Goal: Transaction & Acquisition: Purchase product/service

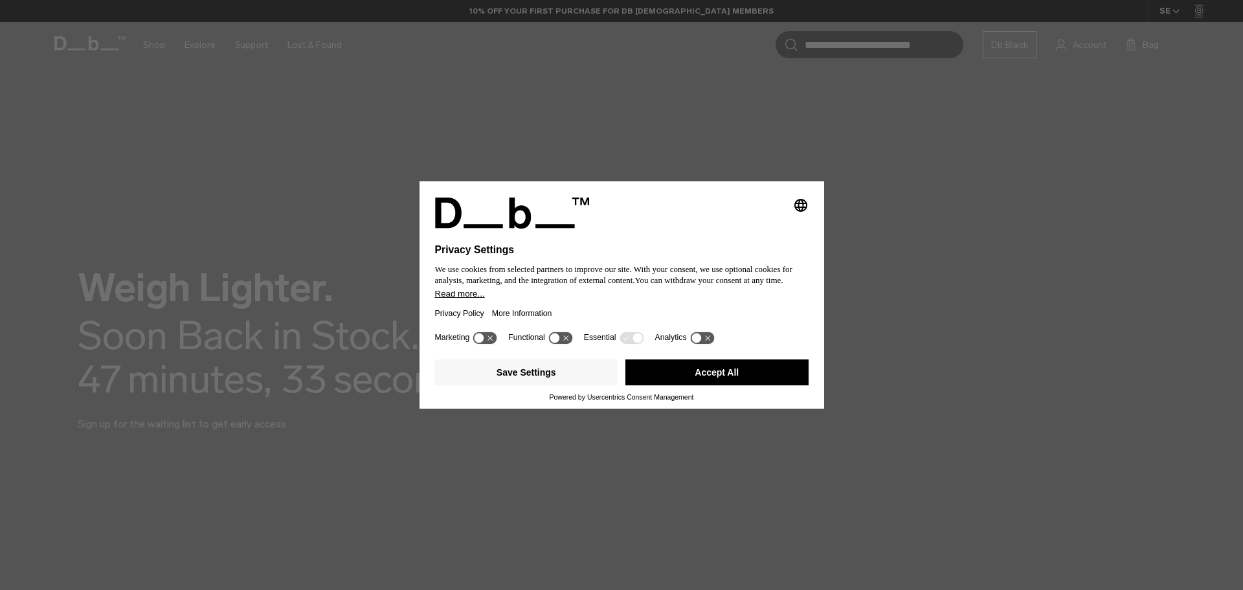
click at [713, 377] on button "Accept All" at bounding box center [716, 372] width 183 height 26
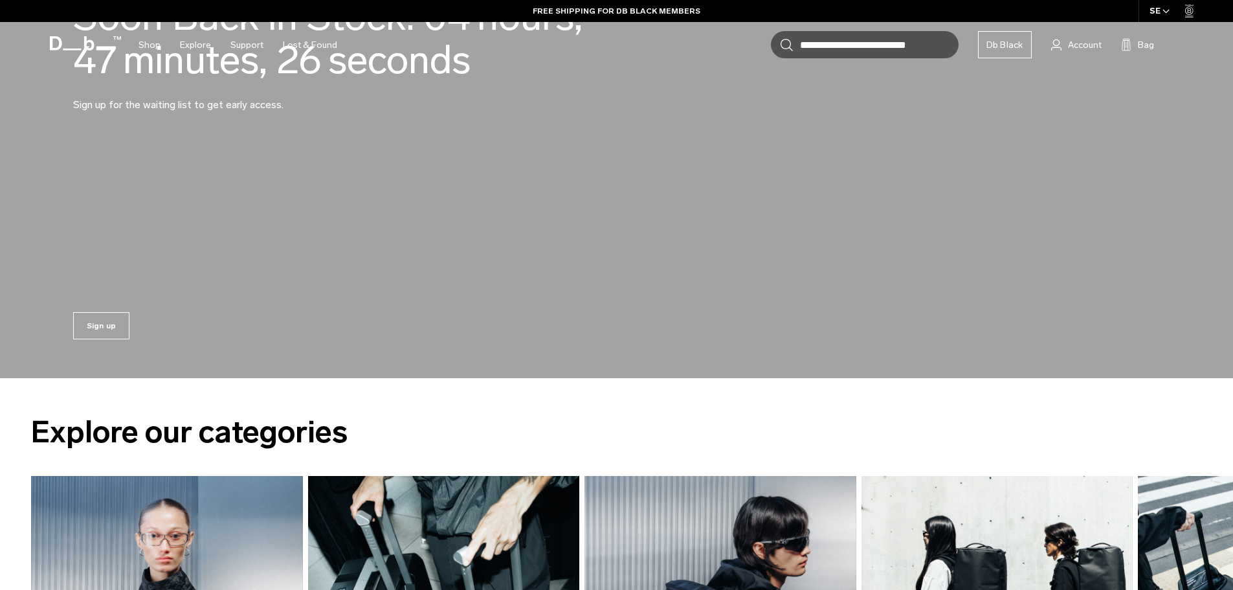
scroll to position [324, 0]
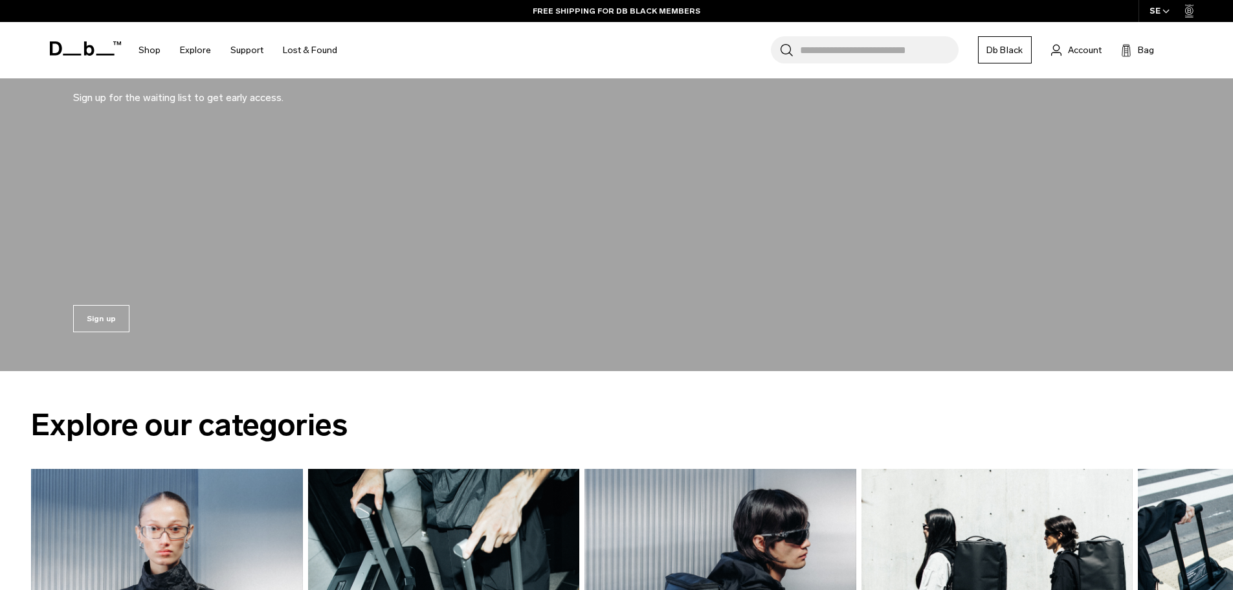
drag, startPoint x: 707, startPoint y: 362, endPoint x: 666, endPoint y: 383, distance: 45.7
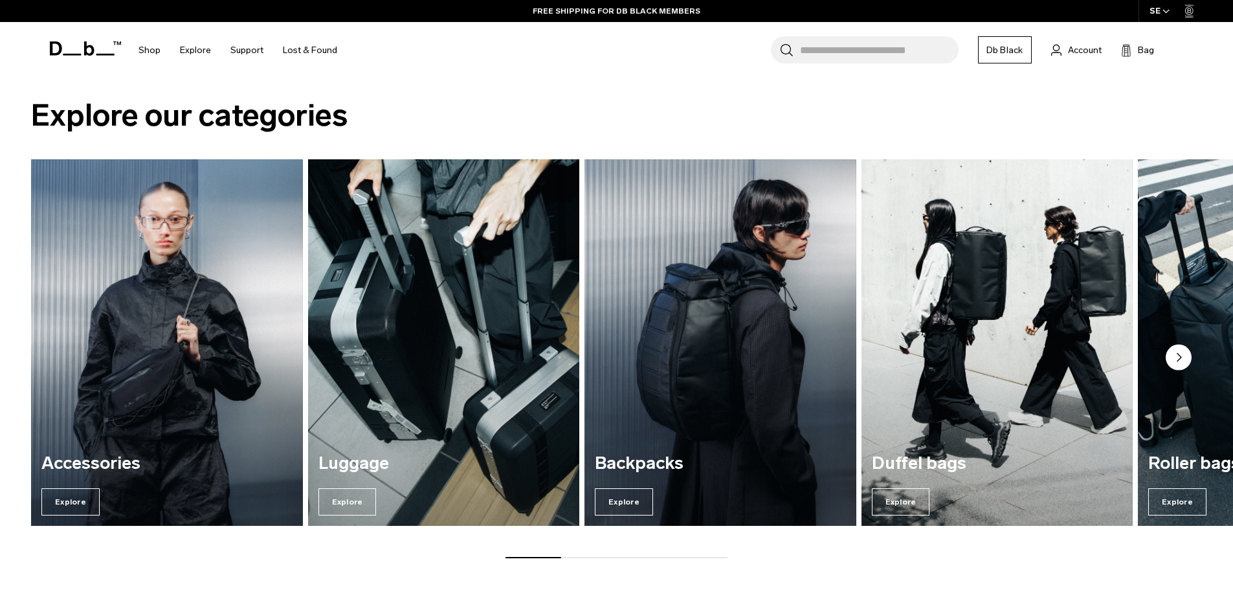
scroll to position [647, 0]
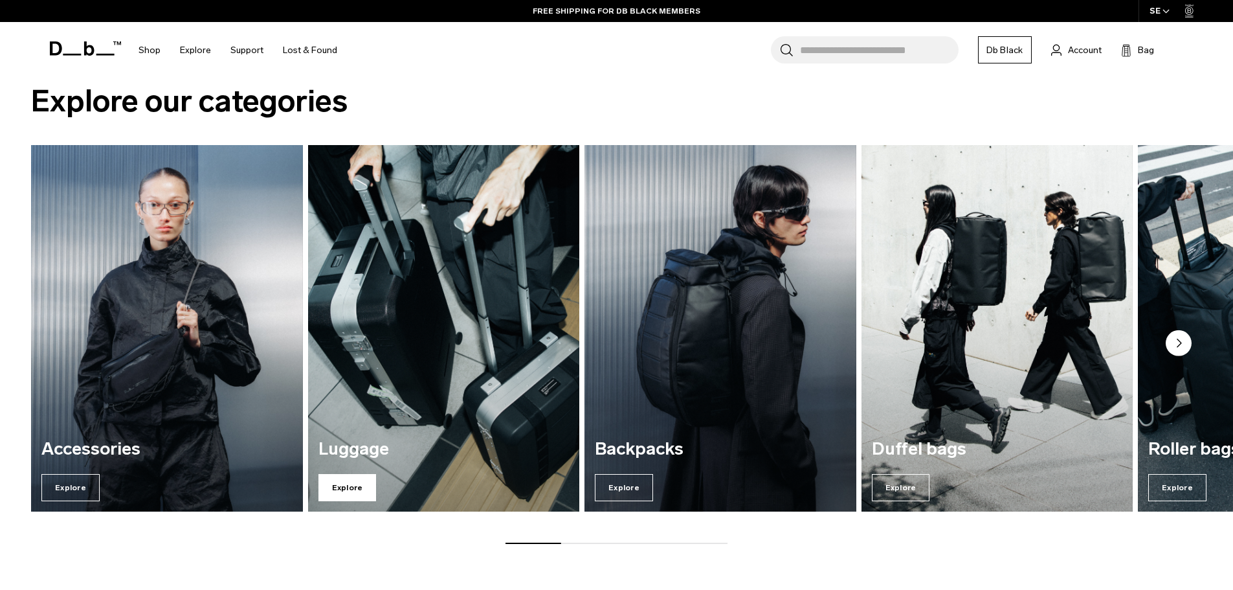
click at [357, 485] on span "Explore" at bounding box center [347, 487] width 58 height 27
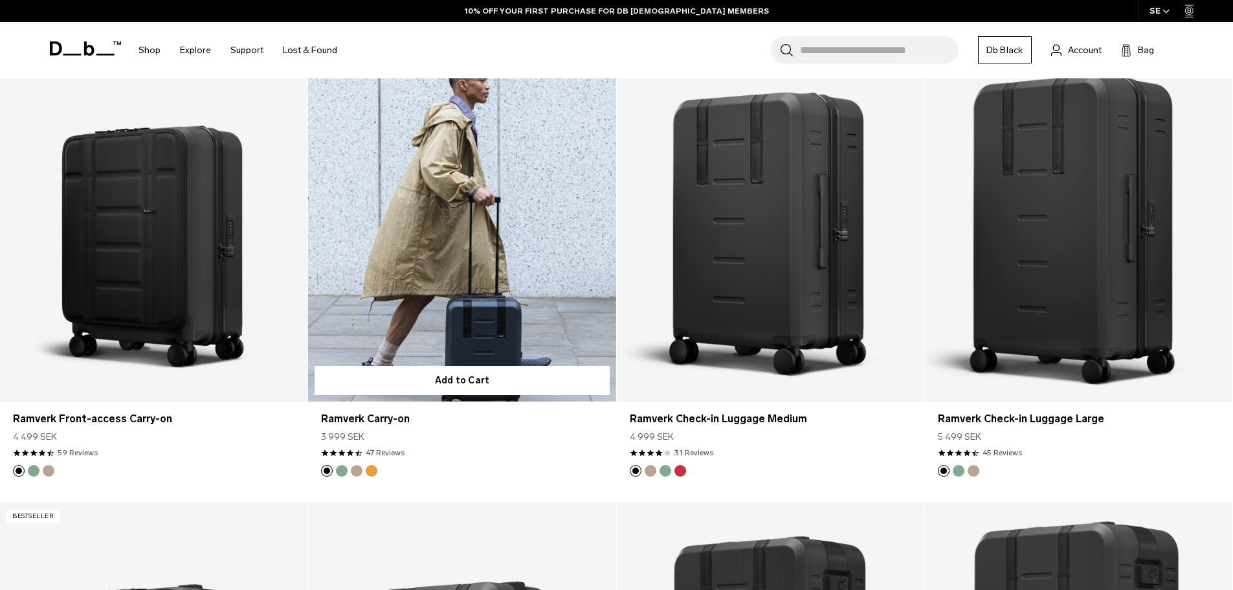
scroll to position [1230, 0]
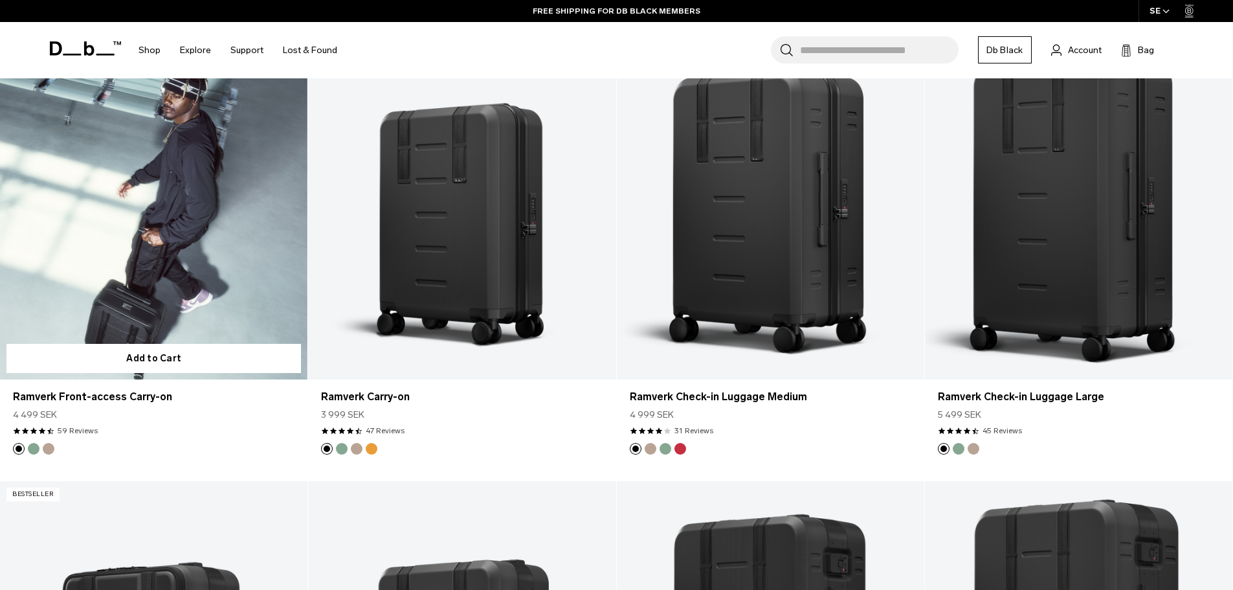
click at [127, 259] on link "Ramverk Front-access Carry-on" at bounding box center [153, 209] width 307 height 342
